Goal: Use online tool/utility: Utilize a website feature to perform a specific function

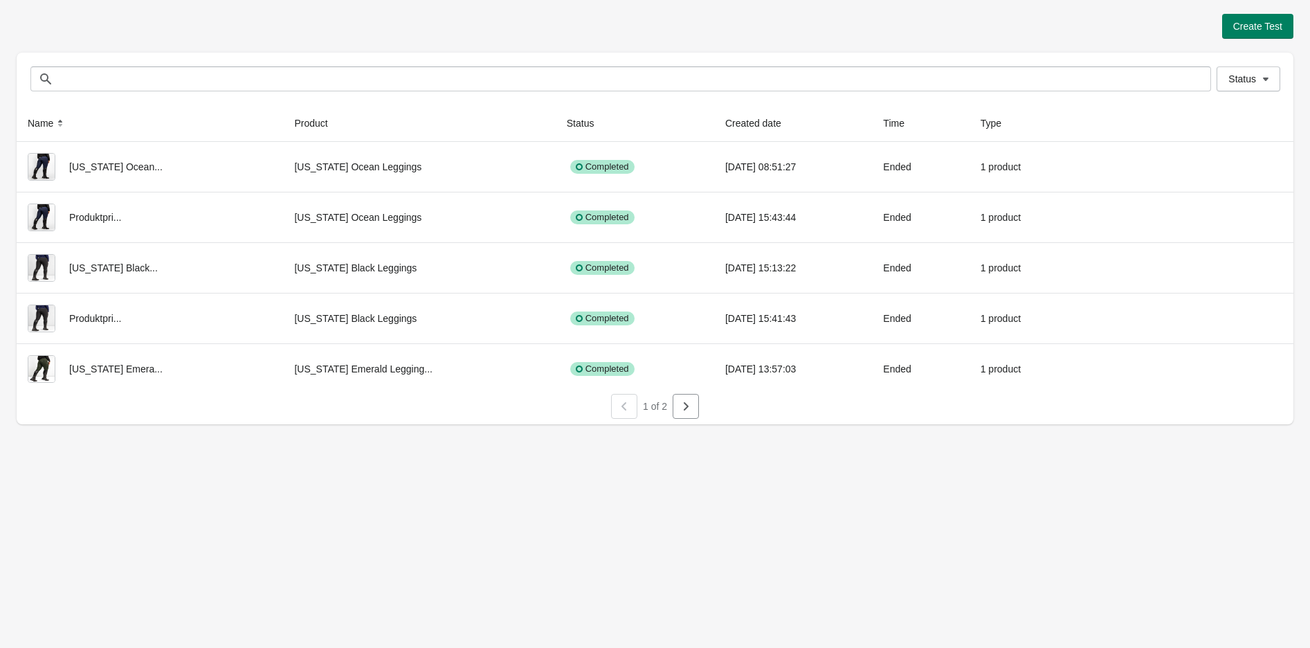
click at [672, 404] on div "1 of 2" at bounding box center [652, 403] width 93 height 30
click at [682, 410] on icon "button" at bounding box center [686, 406] width 14 height 14
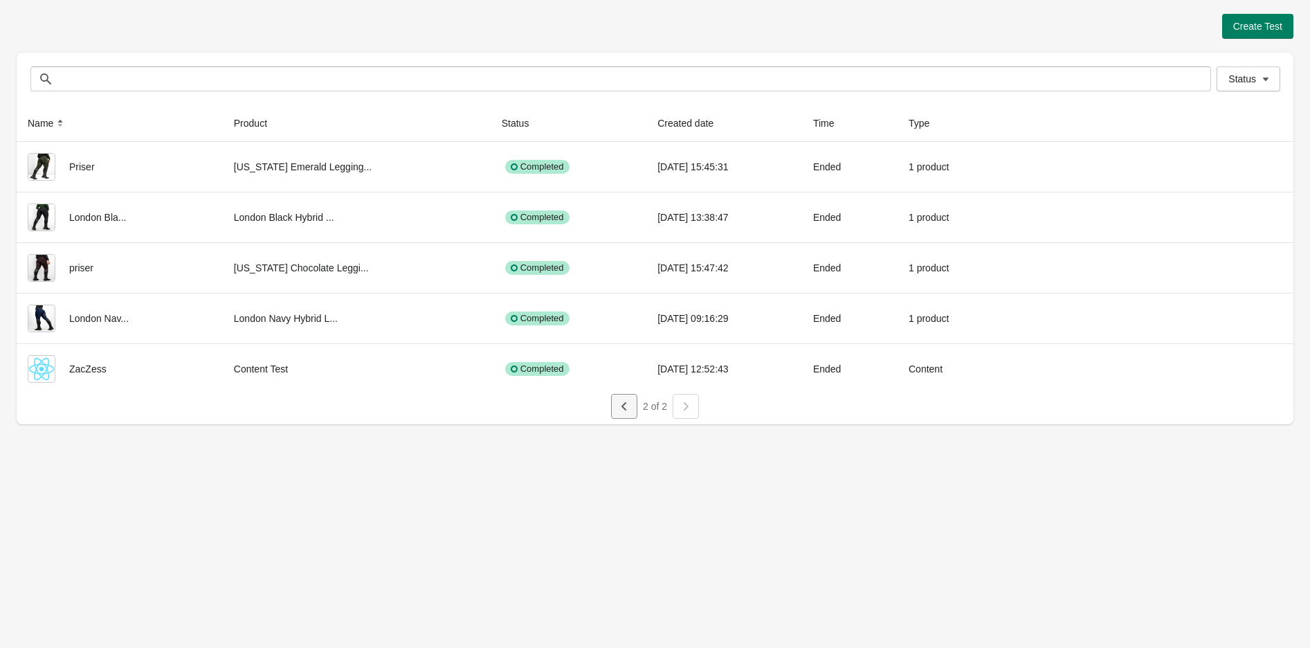
click at [625, 407] on icon "button" at bounding box center [624, 406] width 14 height 14
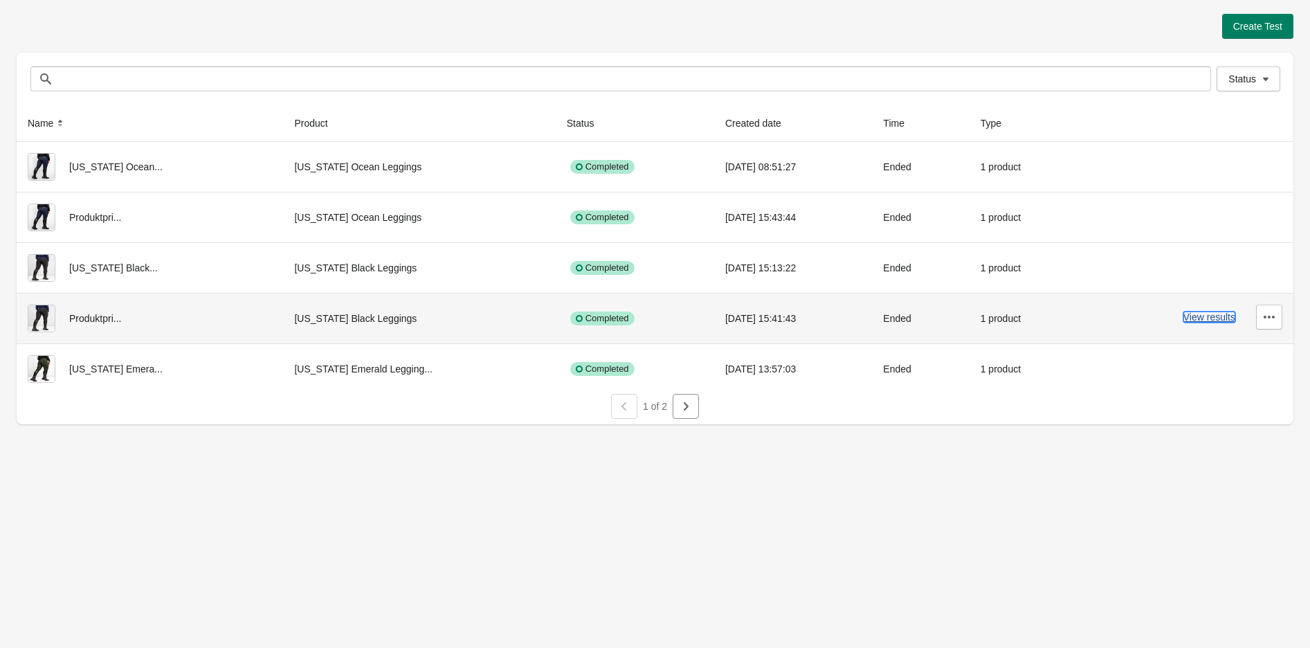
click at [1196, 318] on button "View results" at bounding box center [1209, 316] width 52 height 11
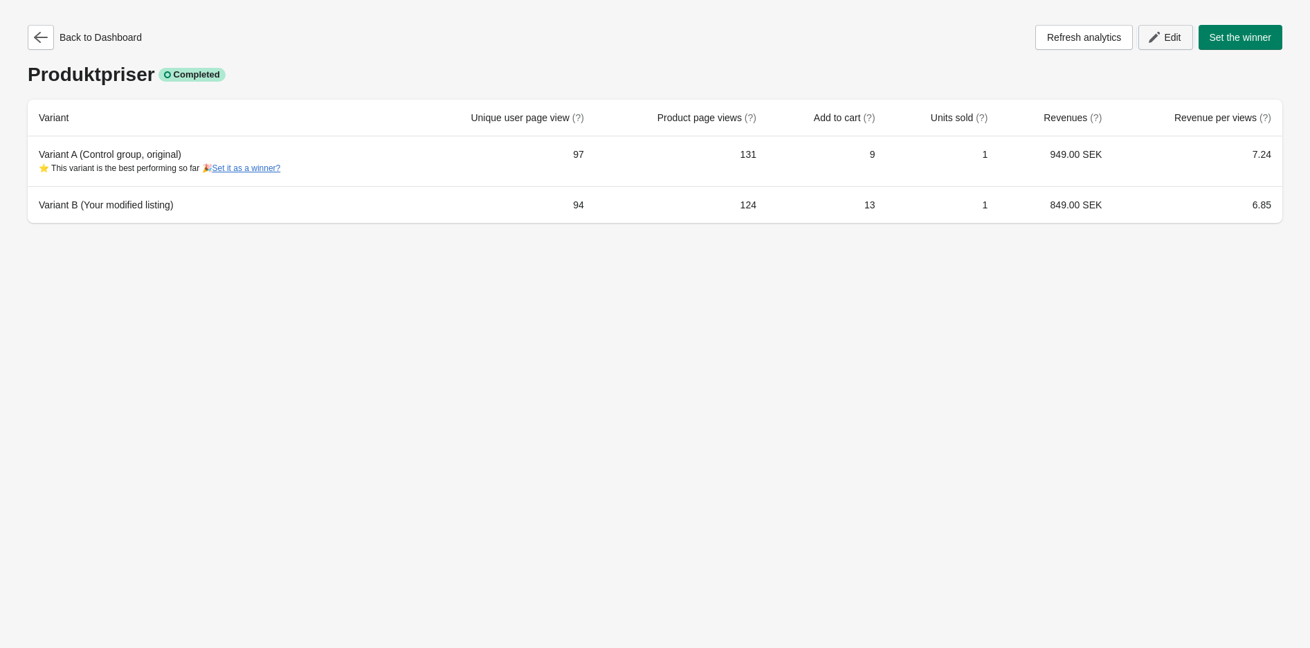
click at [1169, 42] on span "Edit" at bounding box center [1172, 37] width 17 height 11
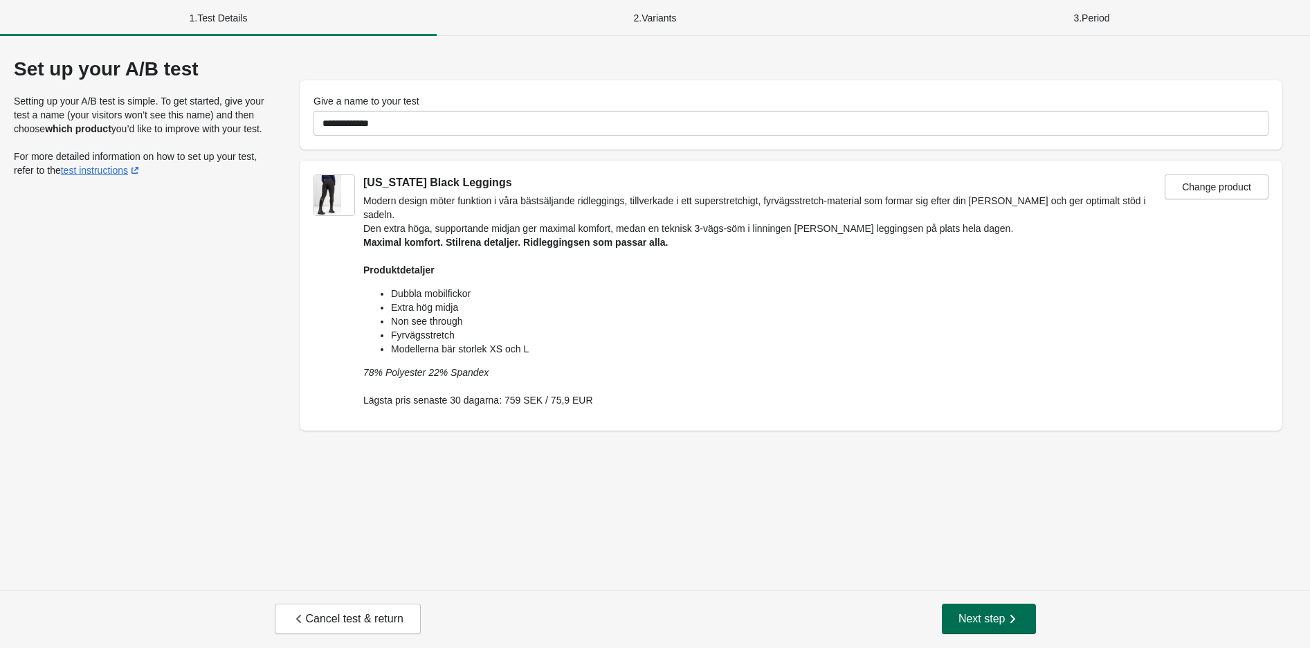
click at [977, 610] on button "Next step" at bounding box center [989, 618] width 94 height 30
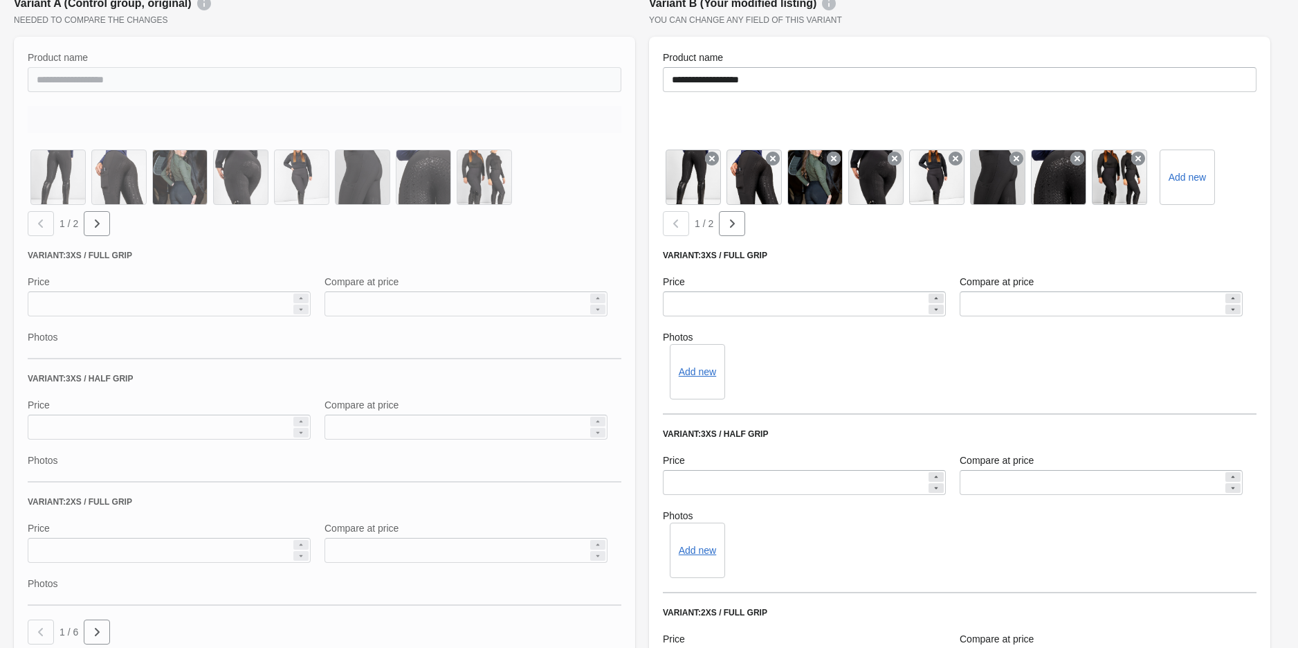
scroll to position [771, 0]
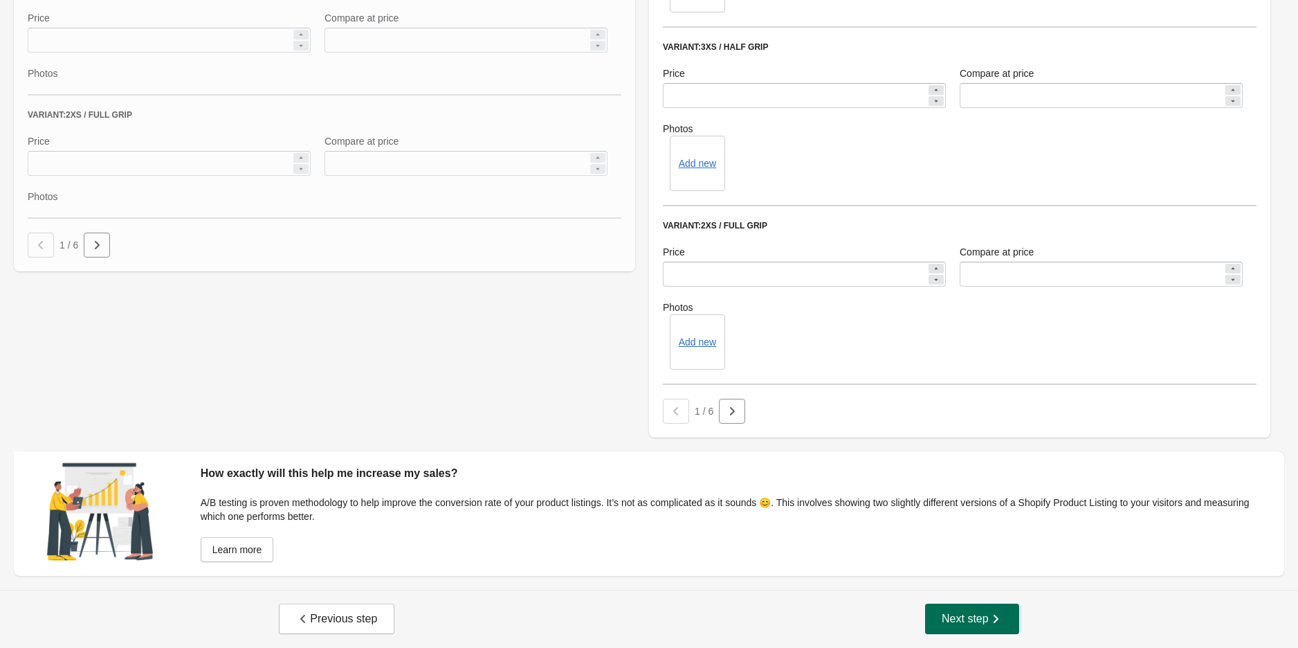
click at [965, 628] on button "Next step" at bounding box center [972, 618] width 94 height 30
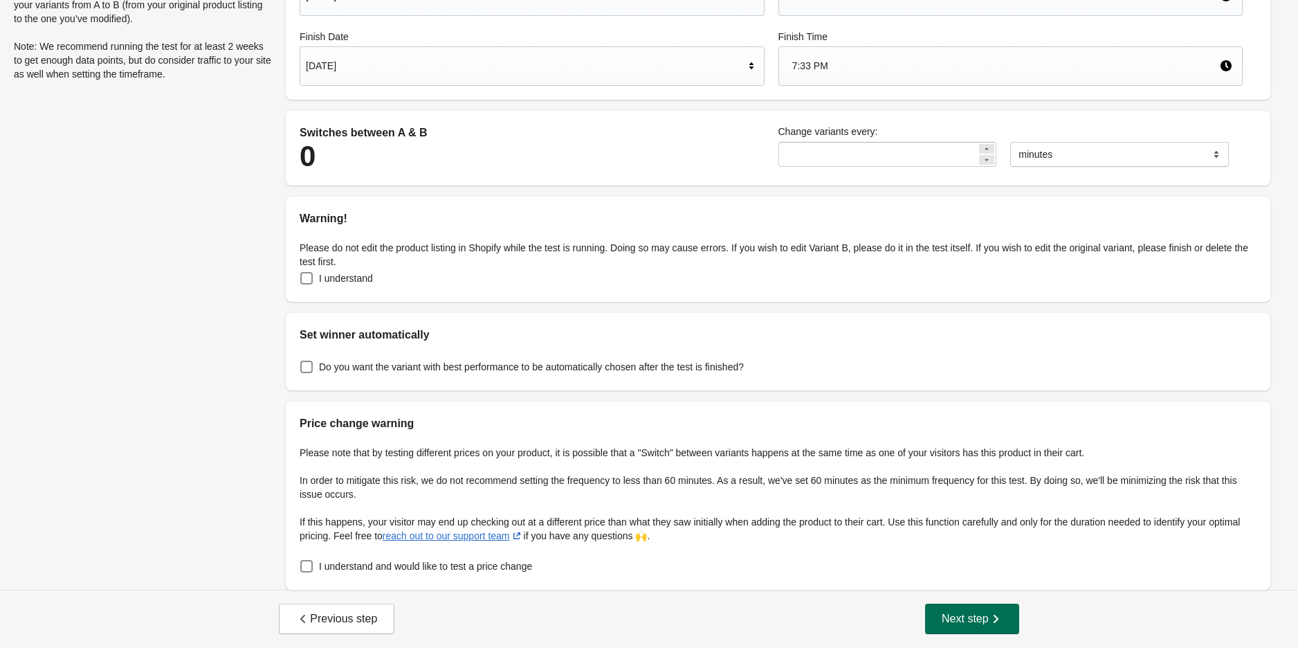
scroll to position [0, 0]
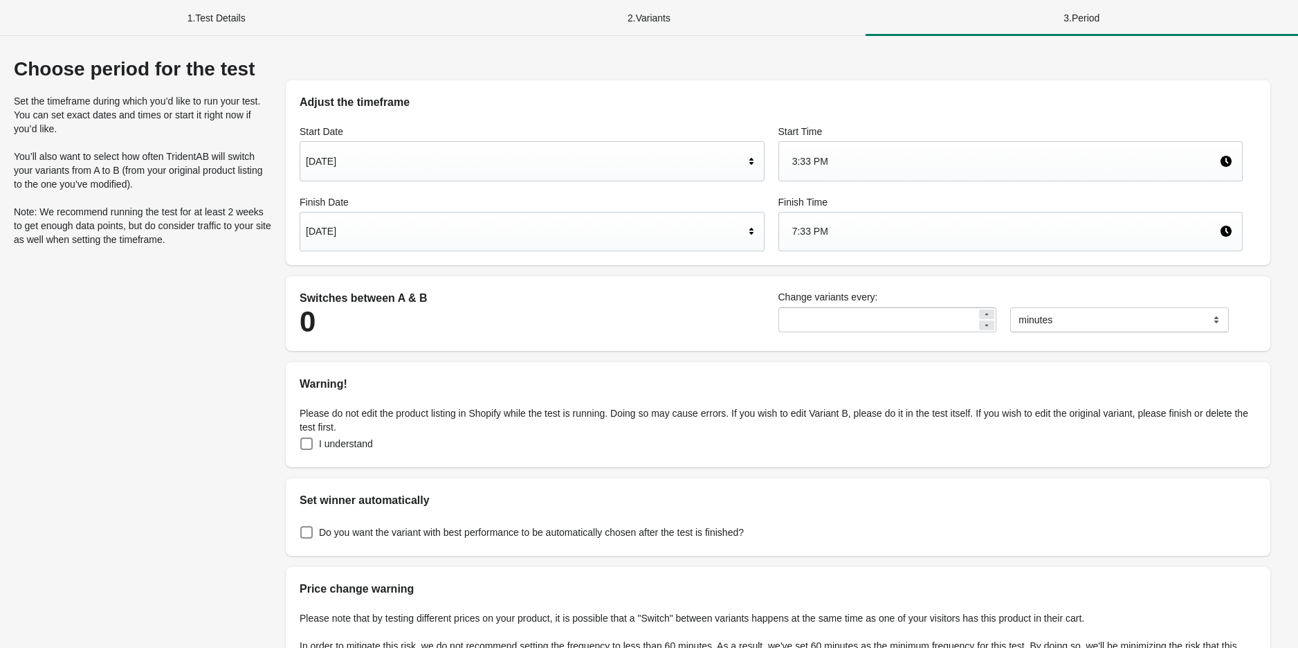
click at [413, 236] on div "[DATE]" at bounding box center [525, 231] width 439 height 26
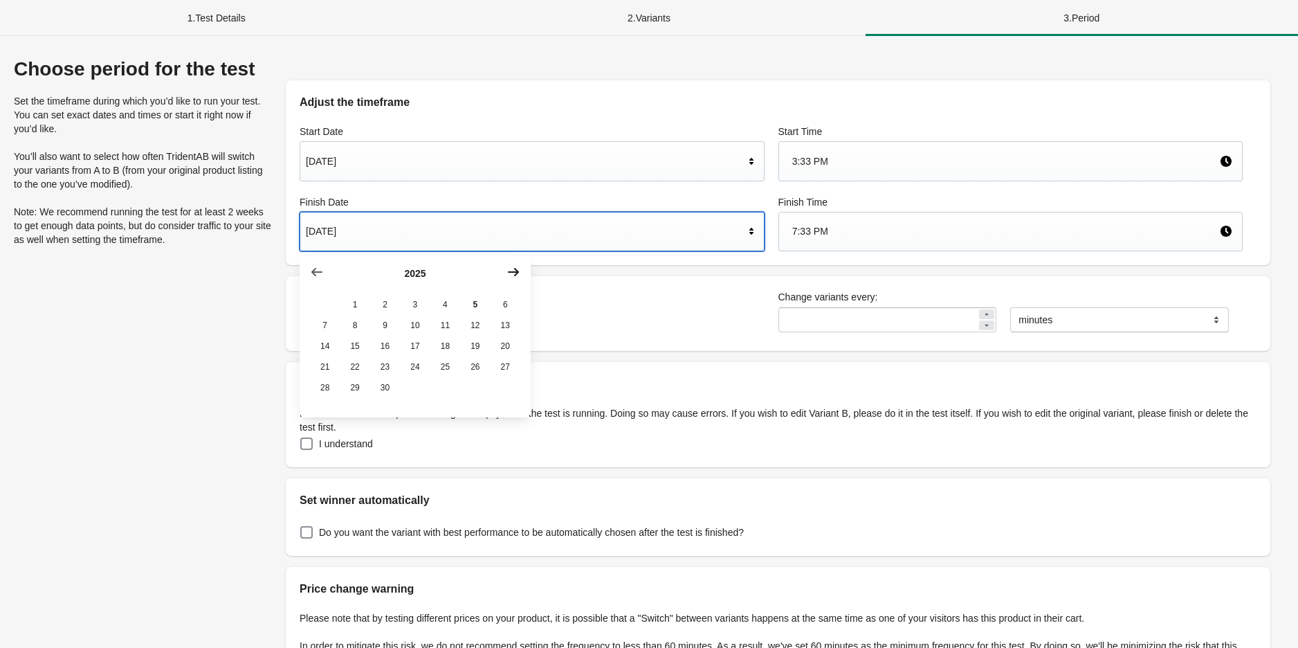
click at [516, 271] on icon "button" at bounding box center [513, 272] width 11 height 8
click at [515, 271] on icon "button" at bounding box center [513, 272] width 11 height 8
click at [315, 272] on icon "button" at bounding box center [316, 272] width 11 height 8
click at [314, 272] on icon "button" at bounding box center [316, 272] width 11 height 8
click at [381, 395] on button "30" at bounding box center [385, 387] width 30 height 21
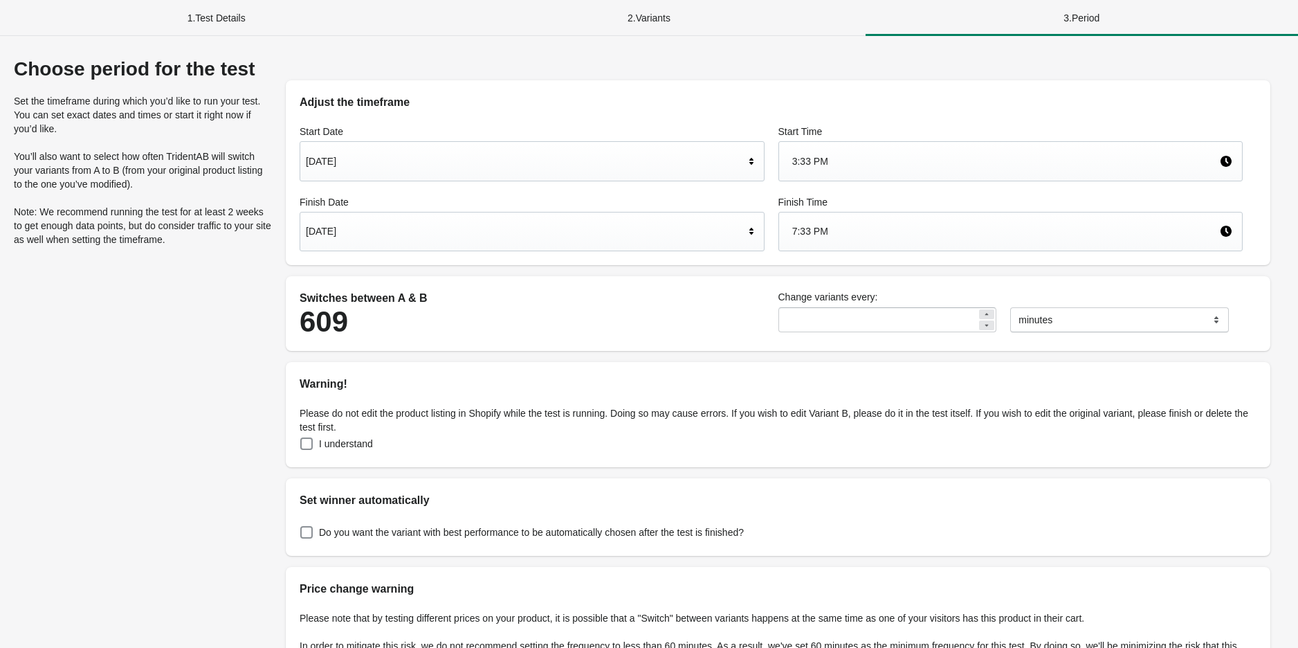
click at [869, 453] on div "I understand" at bounding box center [778, 443] width 957 height 19
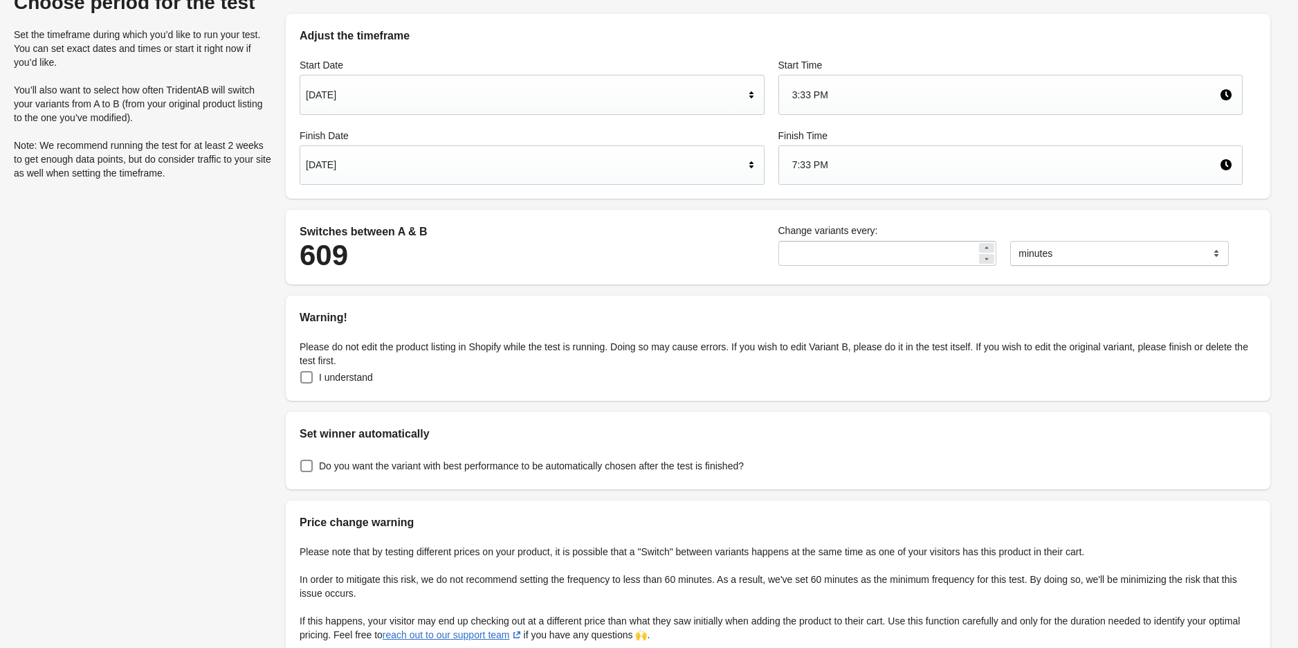
scroll to position [165, 0]
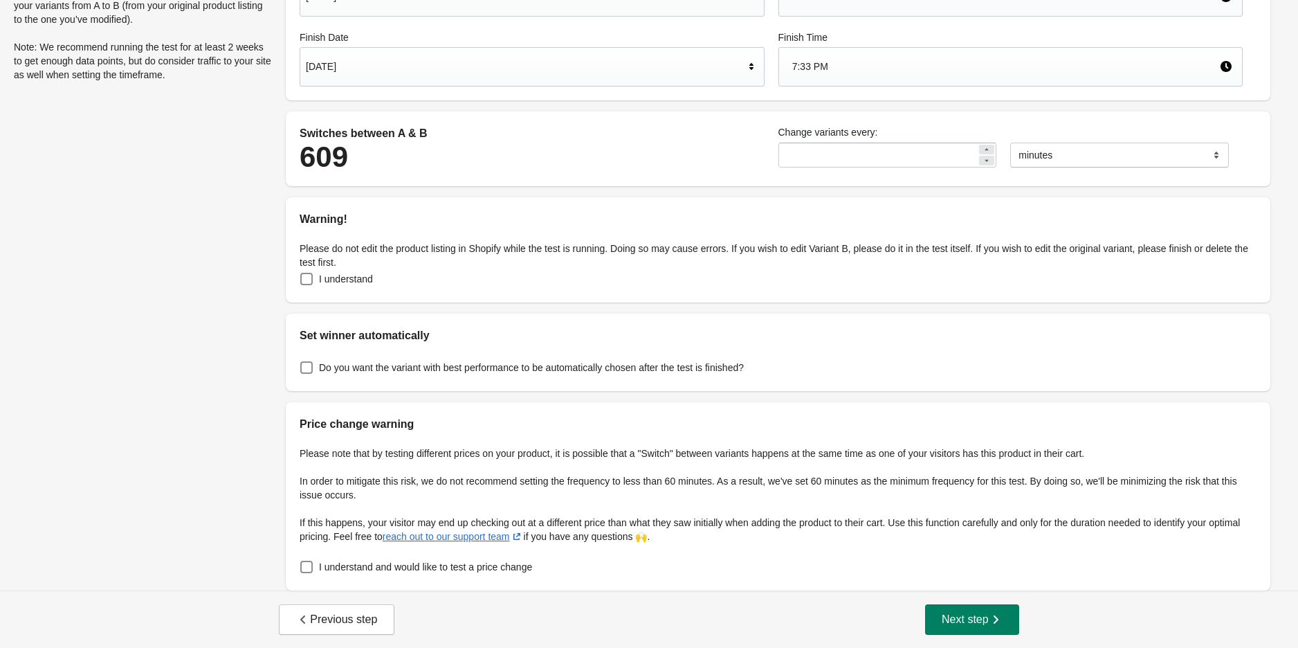
click at [994, 637] on div "Previous step Next step" at bounding box center [649, 619] width 1298 height 58
click at [990, 616] on icon "button" at bounding box center [996, 619] width 14 height 14
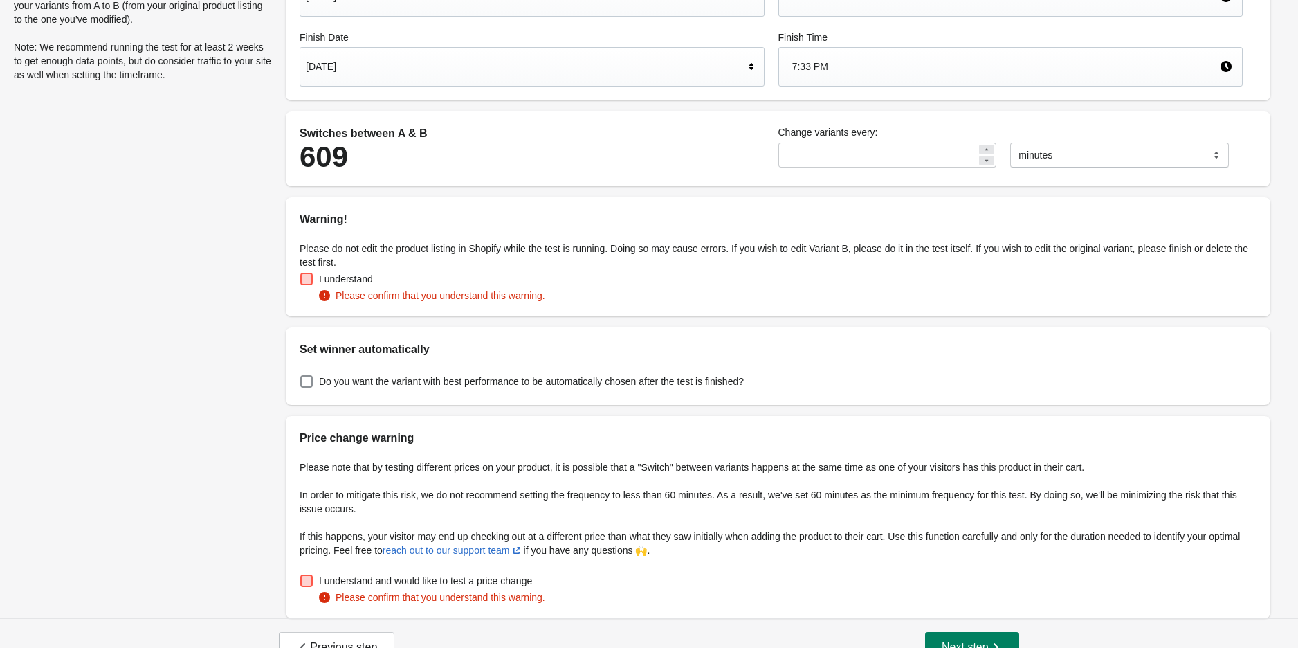
click at [302, 273] on span at bounding box center [306, 279] width 12 height 12
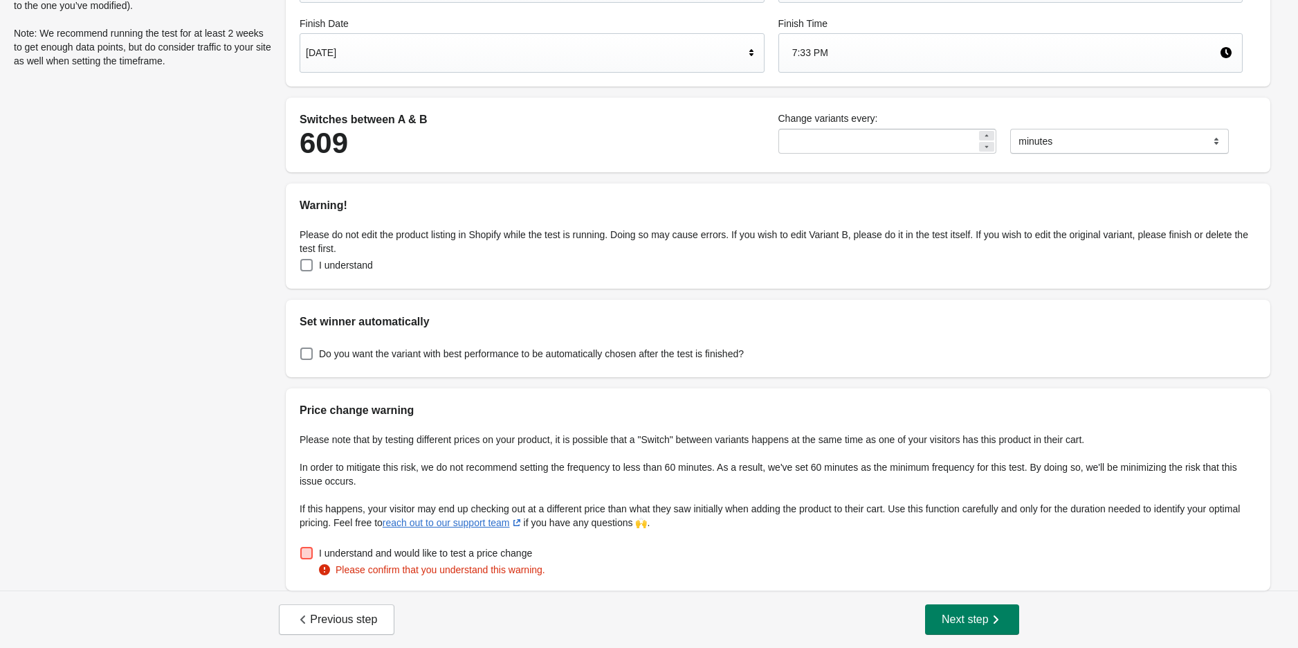
click at [306, 548] on span at bounding box center [306, 553] width 12 height 12
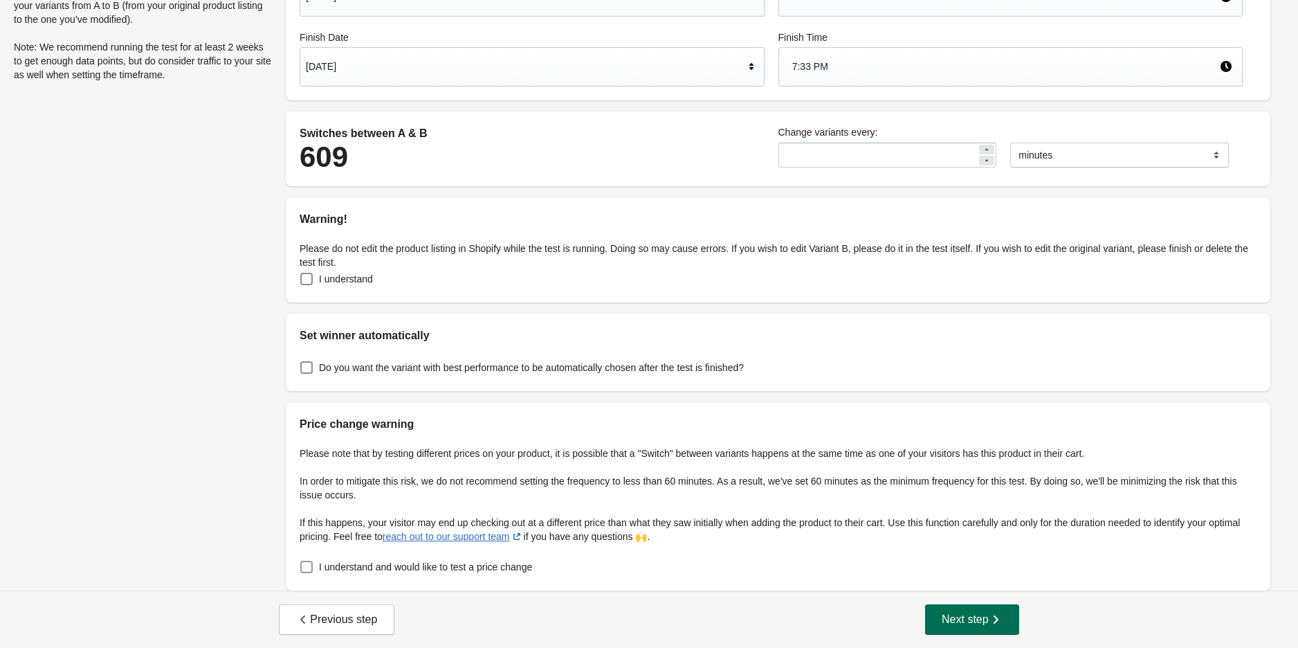
click at [981, 620] on span "Next step" at bounding box center [972, 619] width 61 height 14
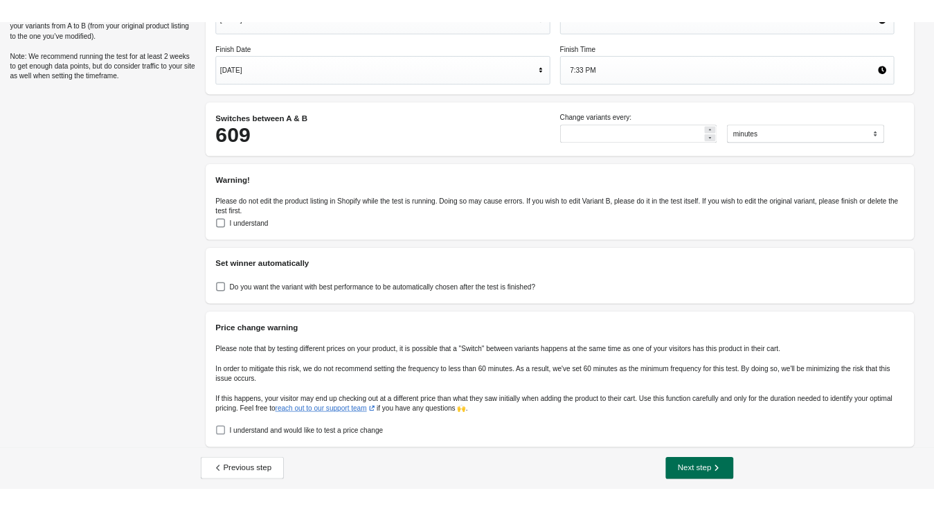
scroll to position [0, 0]
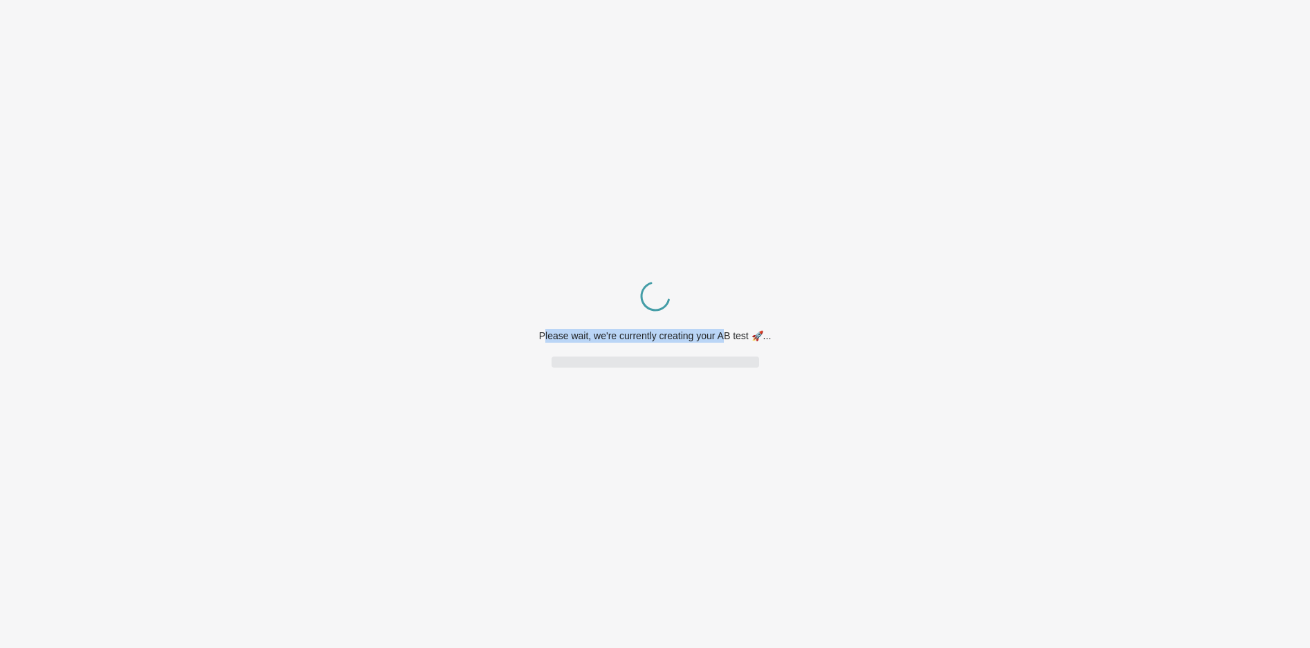
drag, startPoint x: 543, startPoint y: 334, endPoint x: 716, endPoint y: 333, distance: 173.0
click at [720, 333] on div "Please wait, we're currently creating your AB test 🚀..." at bounding box center [655, 336] width 233 height 14
click at [702, 334] on div "Please wait, we're currently creating your AB test 🚀..." at bounding box center [655, 336] width 233 height 14
click at [578, 336] on div "Please wait, we're currently creating your AB test 🚀..." at bounding box center [655, 336] width 233 height 14
drag, startPoint x: 538, startPoint y: 336, endPoint x: 822, endPoint y: 347, distance: 283.9
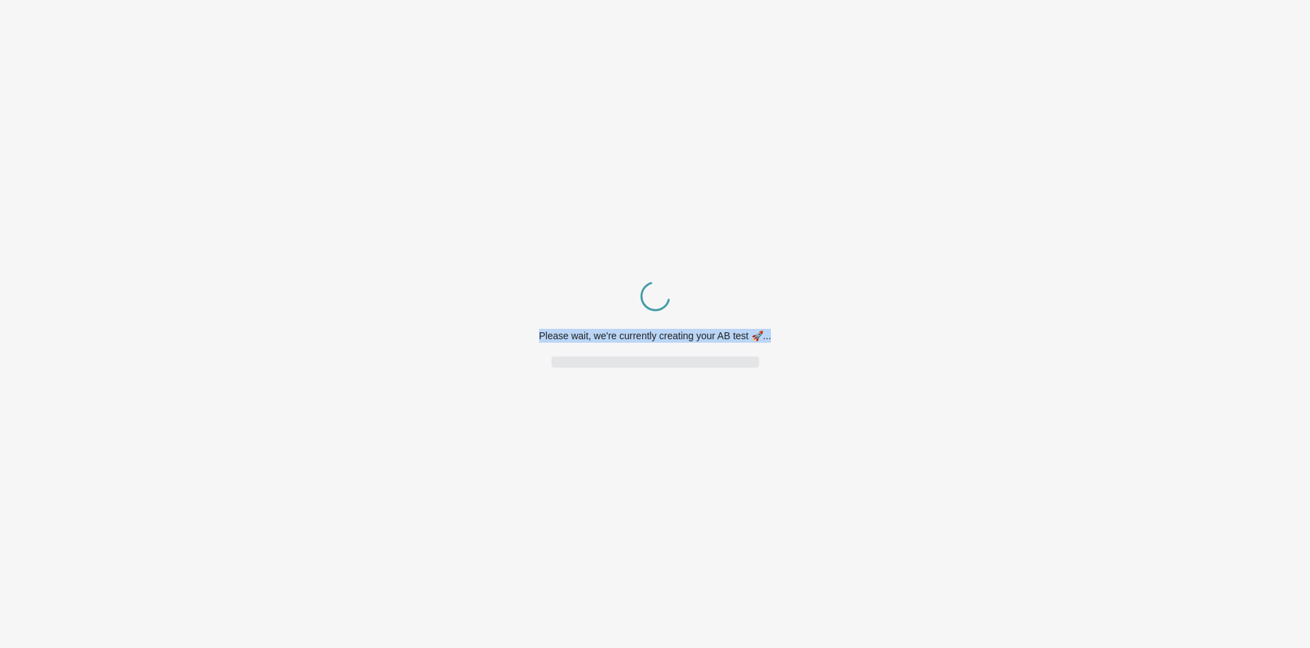
click at [822, 347] on div "Spinner example Please wait, we're currently creating your AB test 🚀..." at bounding box center [655, 324] width 1310 height 648
click at [713, 335] on div "Please wait, we're currently creating your AB test 🚀..." at bounding box center [655, 336] width 233 height 14
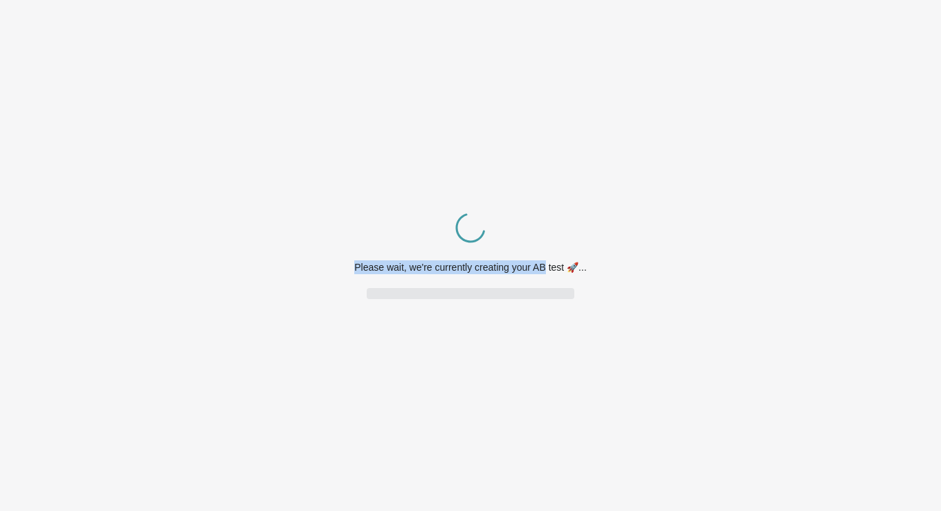
drag, startPoint x: 545, startPoint y: 260, endPoint x: 353, endPoint y: 274, distance: 192.2
click at [353, 274] on div "Spinner example Please wait, we're currently creating your AB test 🚀..." at bounding box center [470, 255] width 941 height 511
